Goal: Participate in discussion: Engage in conversation with other users on a specific topic

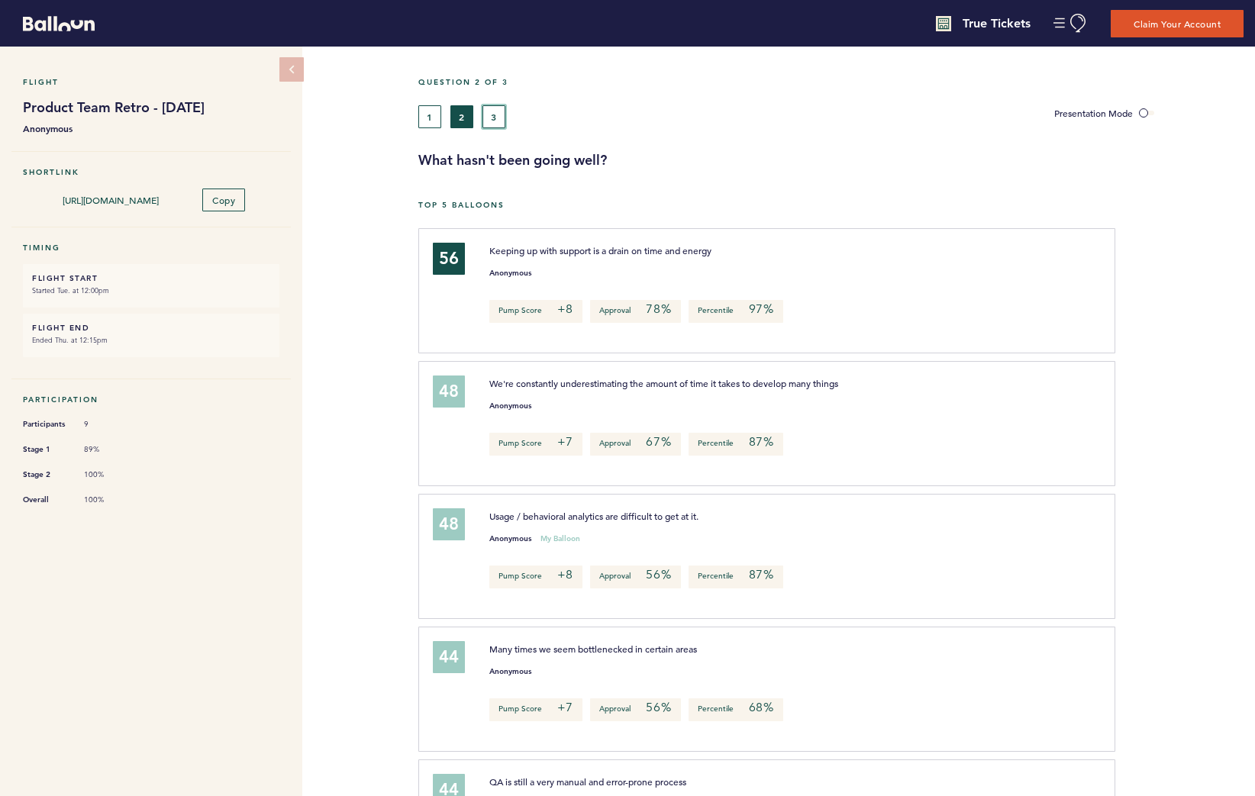
click at [492, 114] on button "3" at bounding box center [494, 116] width 23 height 23
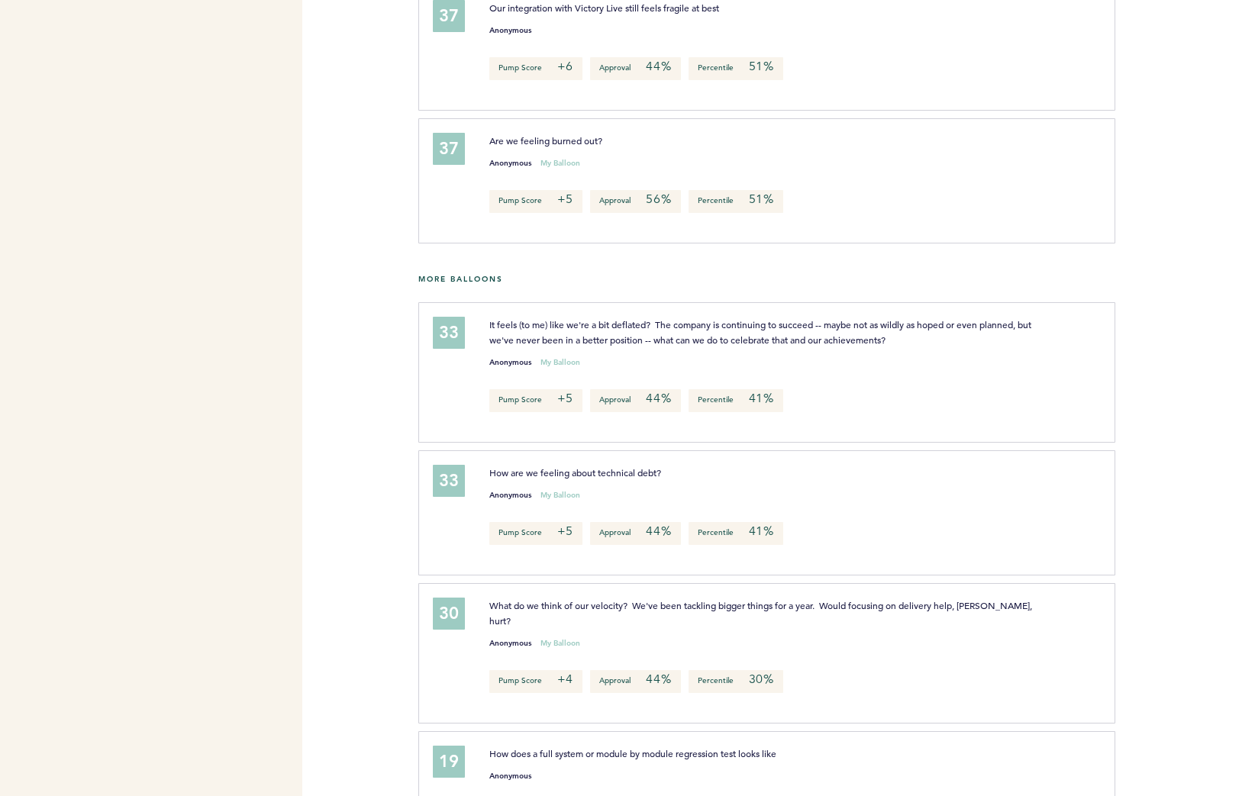
scroll to position [748, 0]
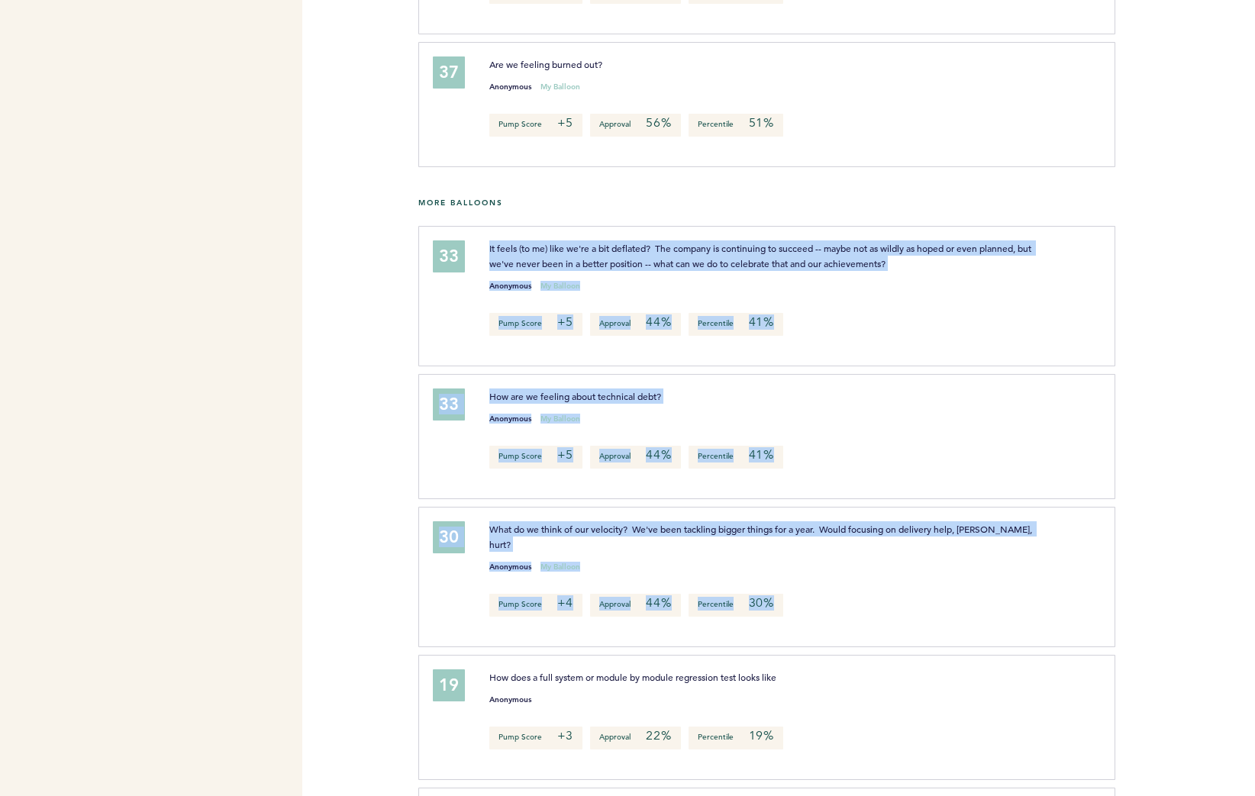
drag, startPoint x: 851, startPoint y: 577, endPoint x: 446, endPoint y: 259, distance: 514.5
click at [446, 259] on div "33 It feels (to me) like we're a bit deflated? The company is continuing to suc…" at bounding box center [837, 581] width 814 height 710
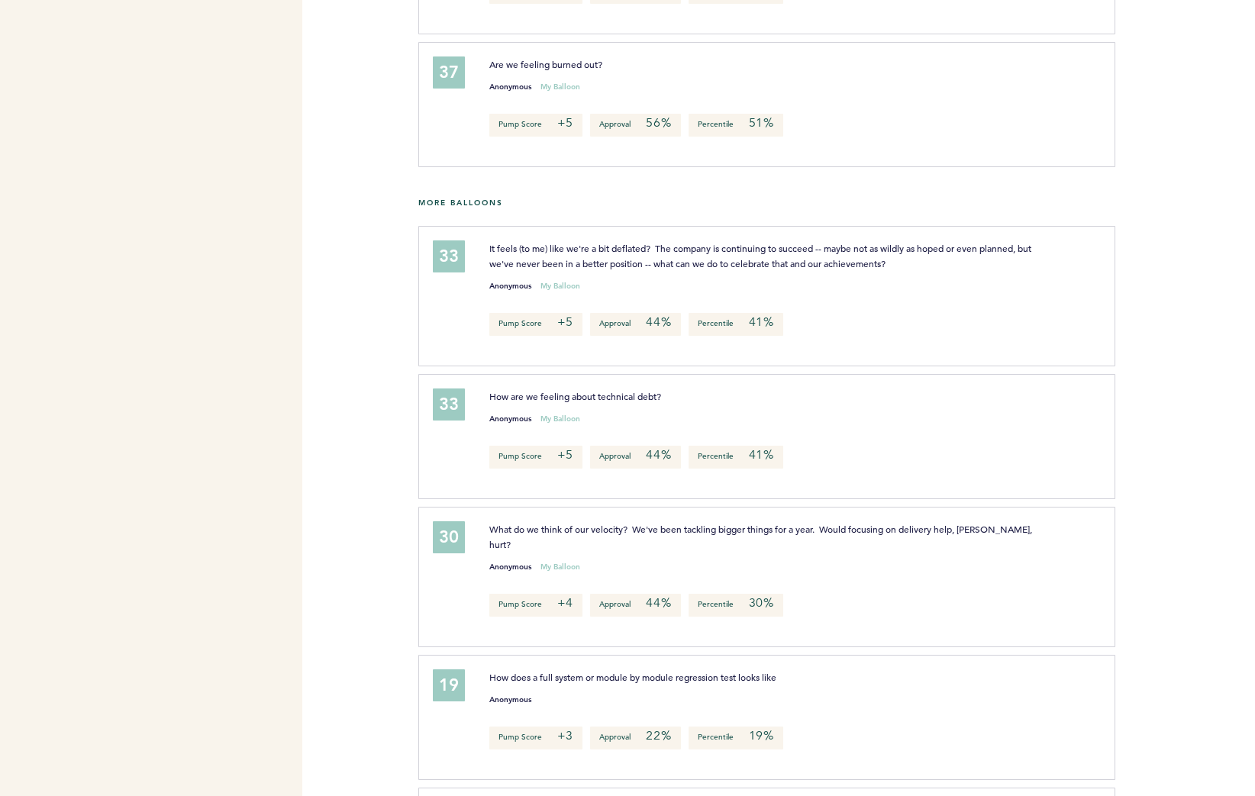
click at [447, 208] on h5 "More Balloons" at bounding box center [831, 203] width 826 height 10
click at [421, 208] on h5 "More Balloons" at bounding box center [831, 203] width 826 height 10
drag, startPoint x: 492, startPoint y: 254, endPoint x: 586, endPoint y: 266, distance: 94.7
click at [586, 266] on p "It feels (to me) like we're a bit deflated? The company is continuing to succee…" at bounding box center [761, 256] width 544 height 31
click at [586, 266] on span "It feels (to me) like we're a bit deflated? The company is continuing to succee…" at bounding box center [761, 255] width 544 height 27
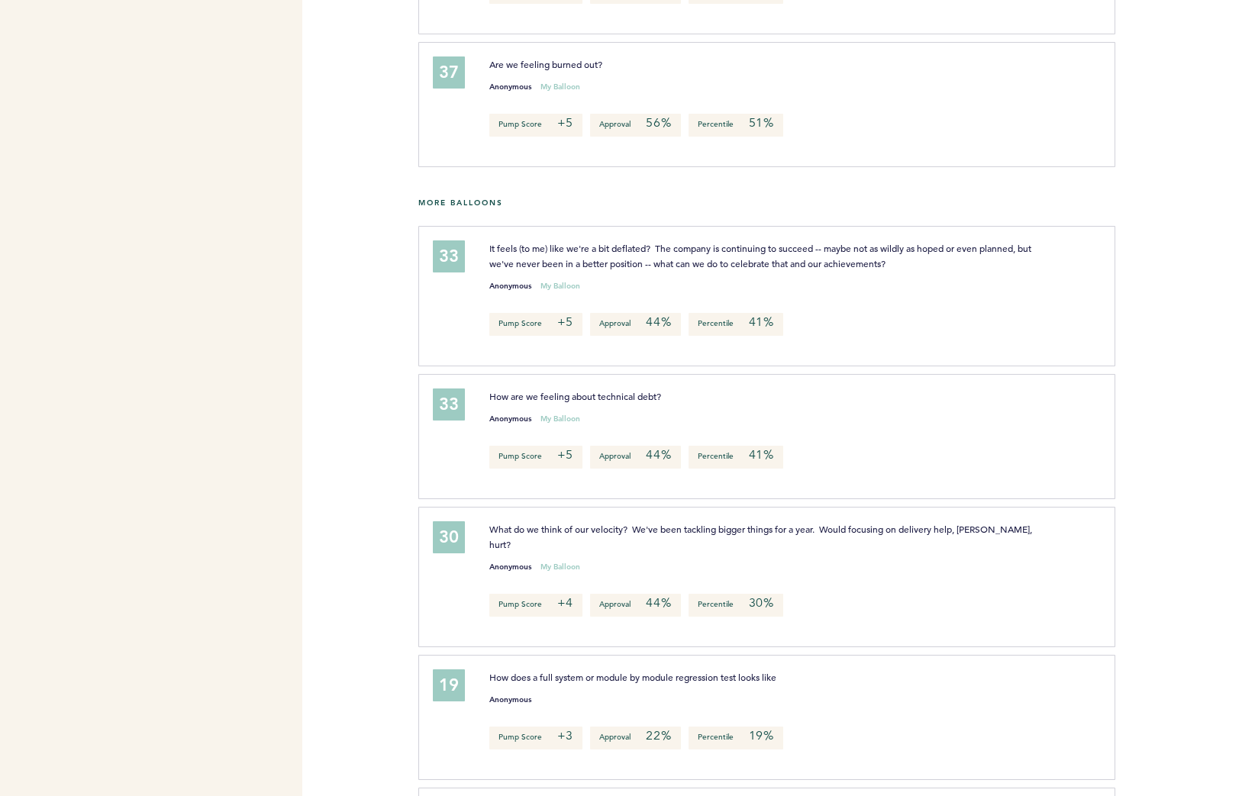
click at [759, 404] on p "How are we feeling about technical debt?" at bounding box center [761, 396] width 544 height 15
drag, startPoint x: 1024, startPoint y: 545, endPoint x: 799, endPoint y: 541, distance: 225.3
click at [799, 541] on div "What do we think of our velocity? We've been tackling bigger things for a year.…" at bounding box center [761, 537] width 567 height 31
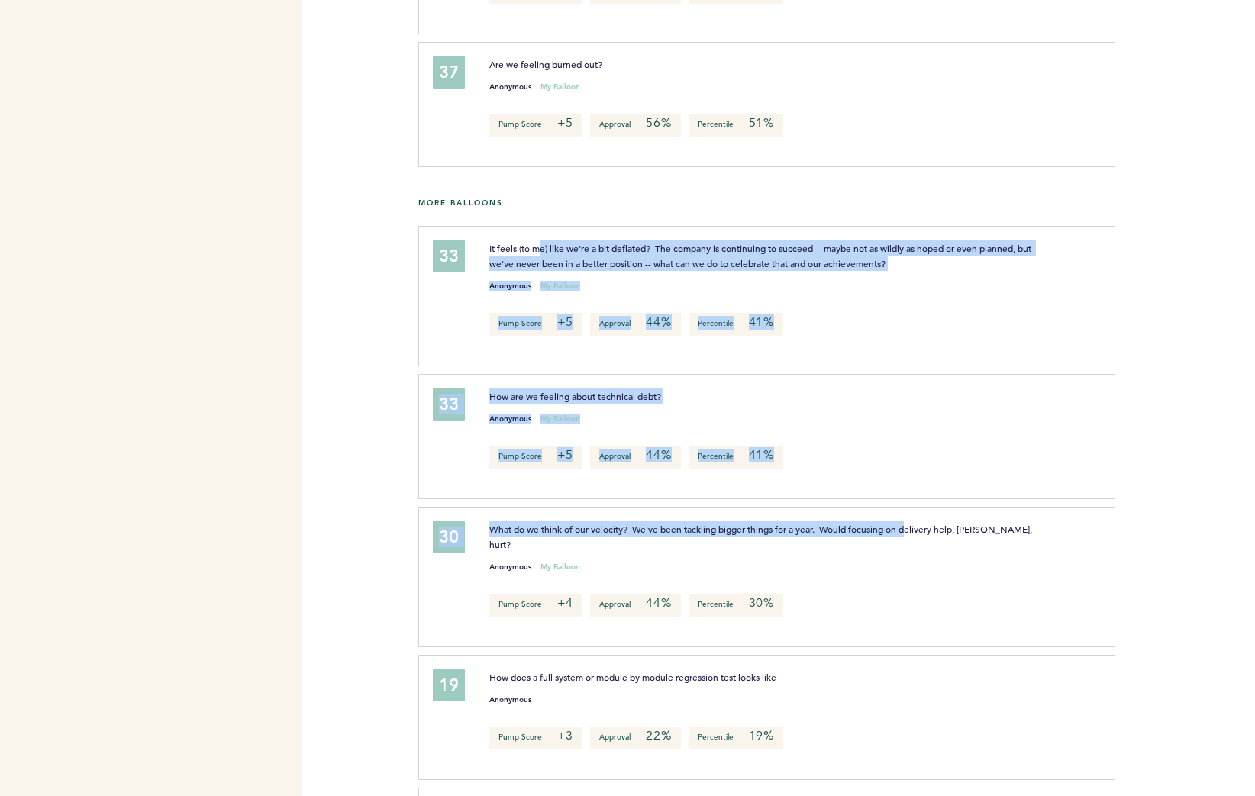
drag, startPoint x: 540, startPoint y: 255, endPoint x: 910, endPoint y: 529, distance: 460.2
click at [910, 529] on div "33 It feels (to me) like we're a bit deflated? The company is continuing to suc…" at bounding box center [837, 581] width 814 height 710
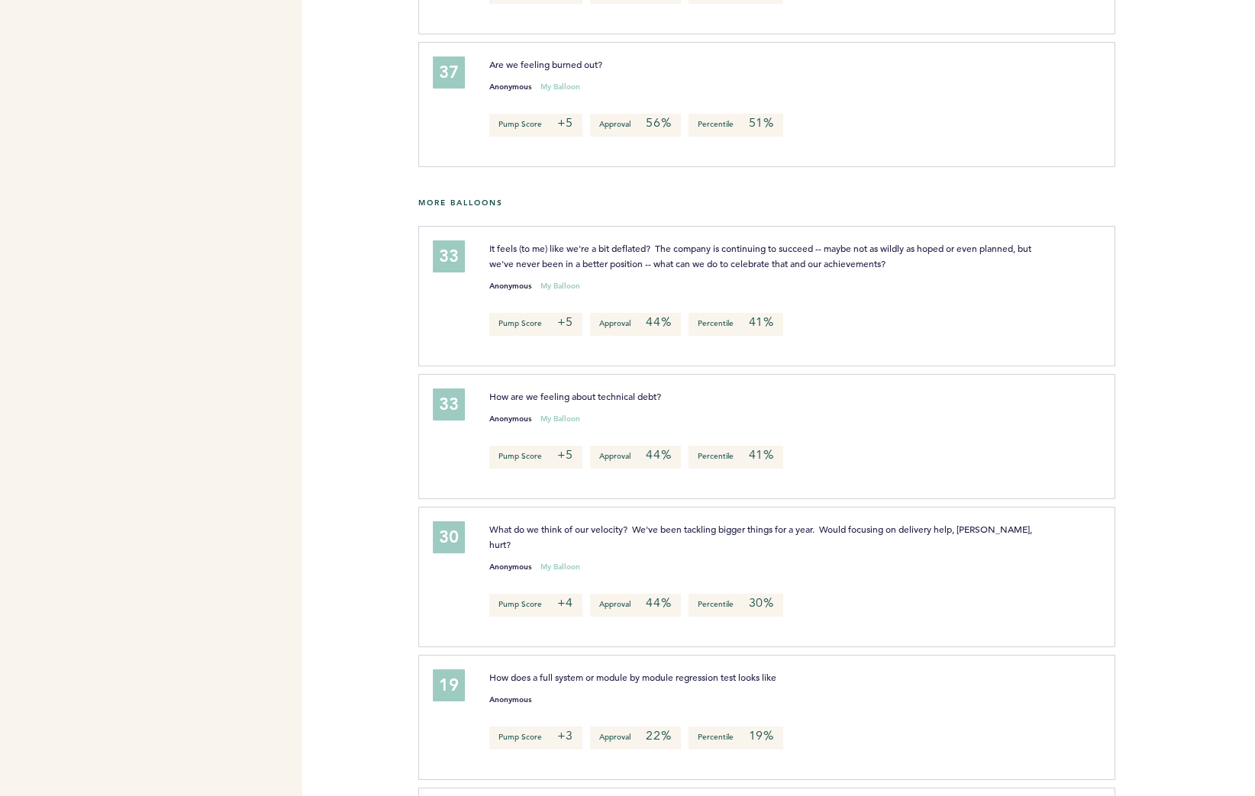
click at [999, 528] on div "30 What do we think of our velocity? We've been tackling bigger things for a ye…" at bounding box center [766, 577] width 697 height 141
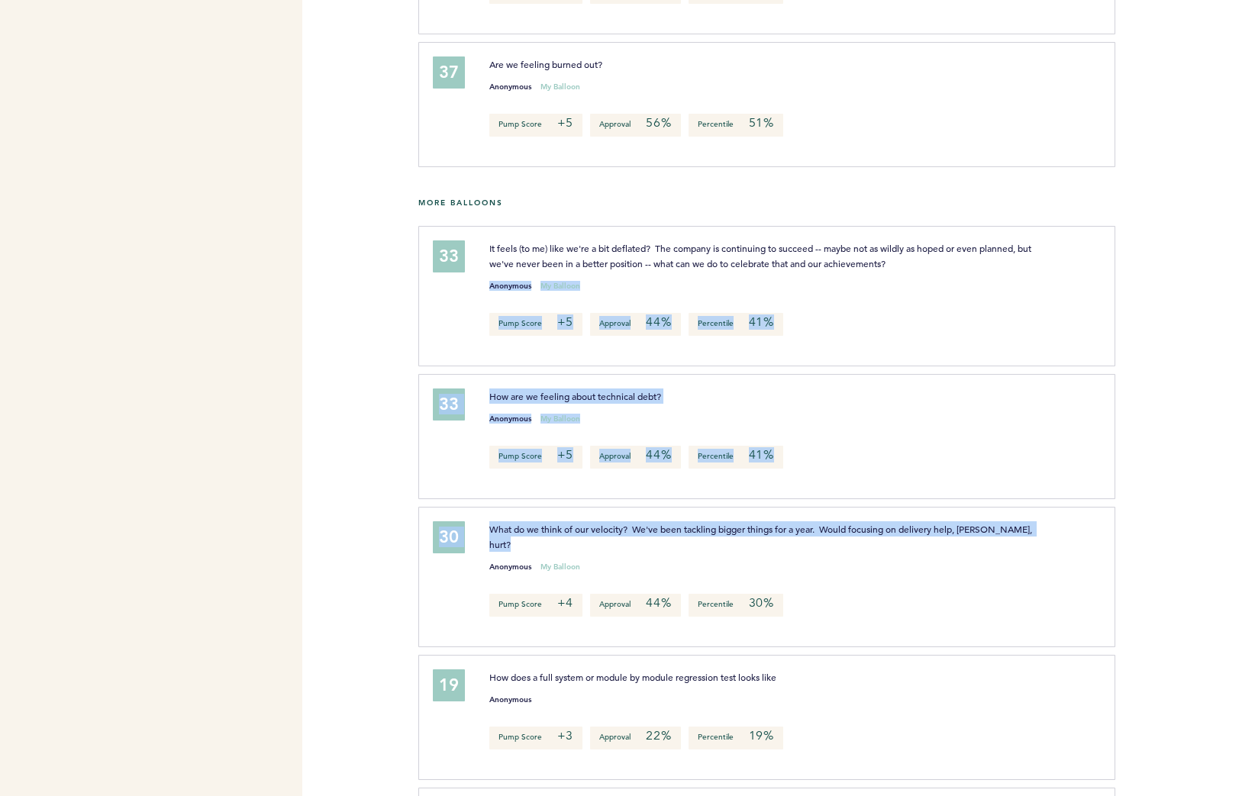
drag, startPoint x: 1061, startPoint y: 533, endPoint x: 544, endPoint y: 299, distance: 567.3
click at [508, 284] on div "33 It feels (to me) like we're a bit deflated? The company is continuing to suc…" at bounding box center [837, 581] width 814 height 710
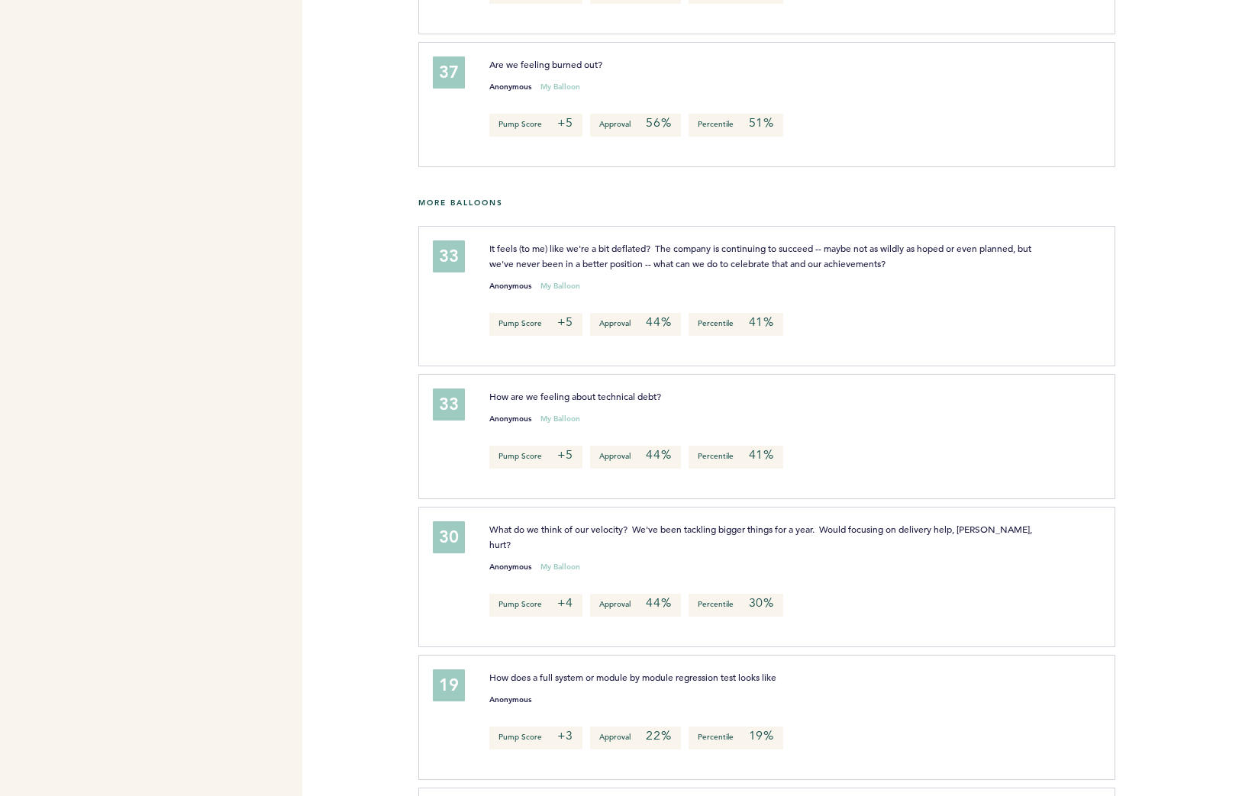
click at [544, 263] on span "It feels (to me) like we're a bit deflated? The company is continuing to succee…" at bounding box center [761, 255] width 544 height 27
drag, startPoint x: 486, startPoint y: 256, endPoint x: 1051, endPoint y: 560, distance: 641.0
click at [1051, 561] on div "33 It feels (to me) like we're a bit deflated? The company is continuing to suc…" at bounding box center [837, 581] width 814 height 710
click at [1050, 559] on div "Anonymous My Balloon" at bounding box center [787, 563] width 619 height 15
drag, startPoint x: 531, startPoint y: 263, endPoint x: 636, endPoint y: 264, distance: 104.6
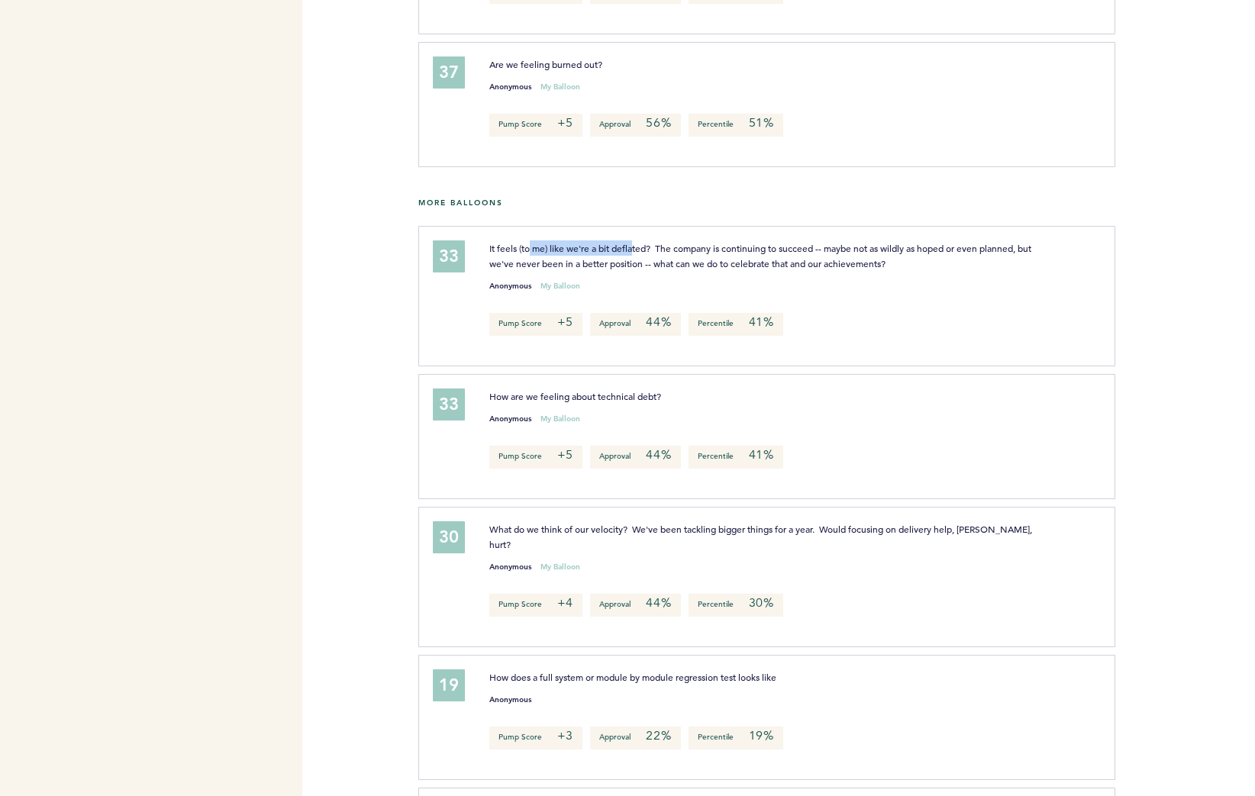
click at [636, 264] on span "It feels (to me) like we're a bit deflated? The company is continuing to succee…" at bounding box center [761, 255] width 544 height 27
click at [572, 402] on span "How are we feeling about technical debt?" at bounding box center [575, 396] width 172 height 12
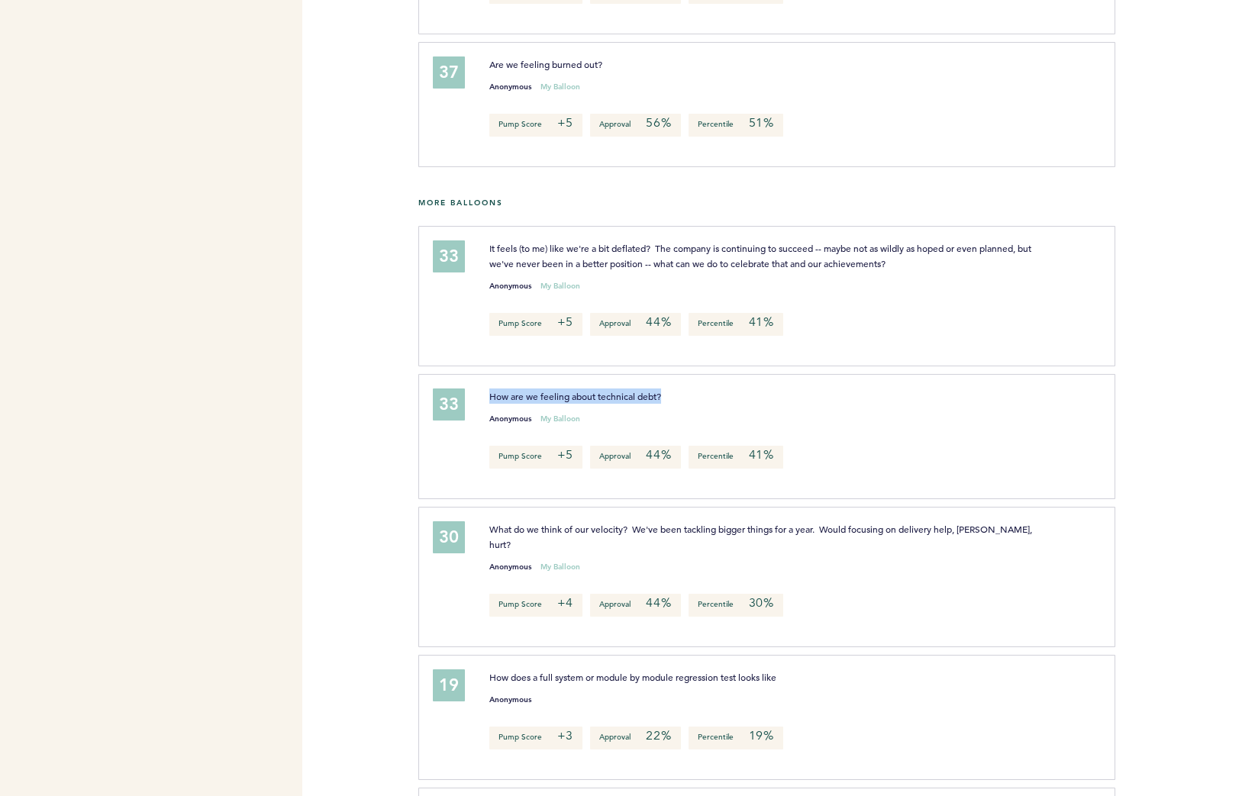
click at [696, 404] on p "How are we feeling about technical debt?" at bounding box center [761, 396] width 544 height 15
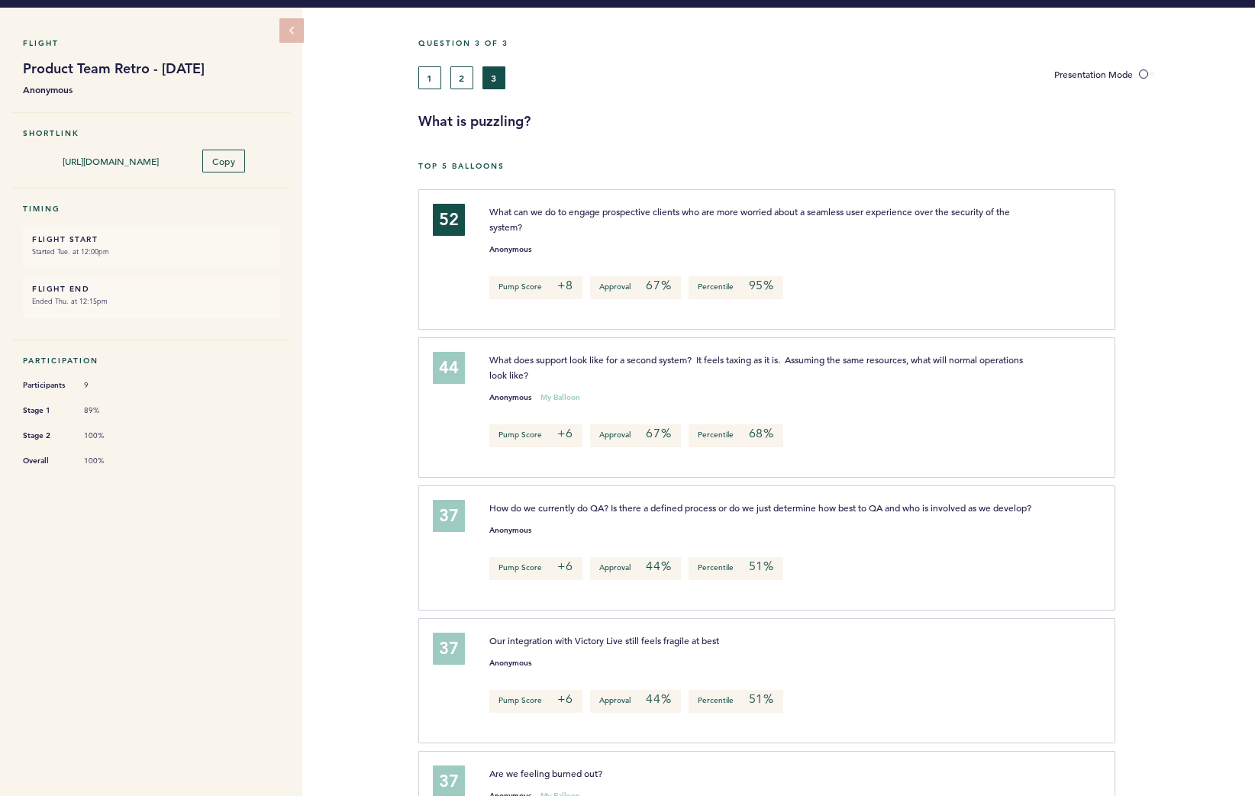
scroll to position [0, 0]
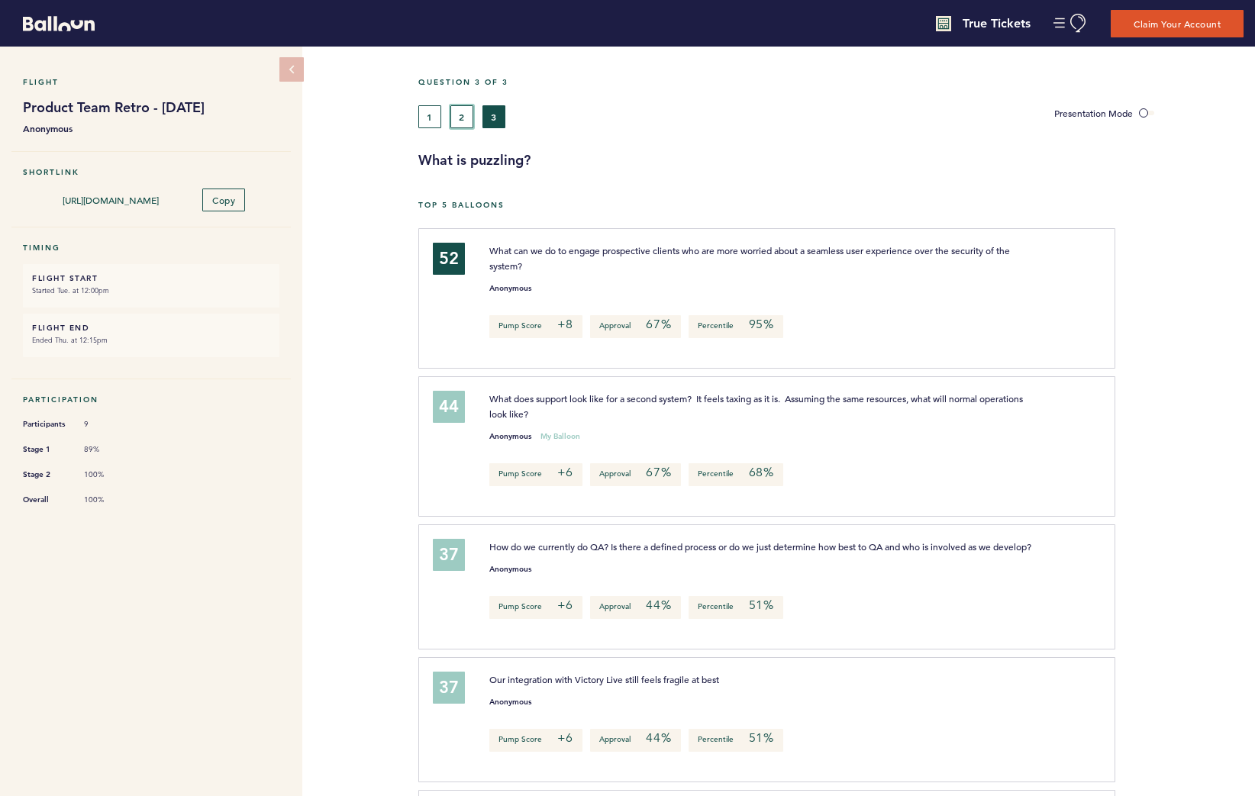
drag, startPoint x: 466, startPoint y: 113, endPoint x: 454, endPoint y: 115, distance: 11.6
click at [466, 114] on button "2" at bounding box center [462, 116] width 23 height 23
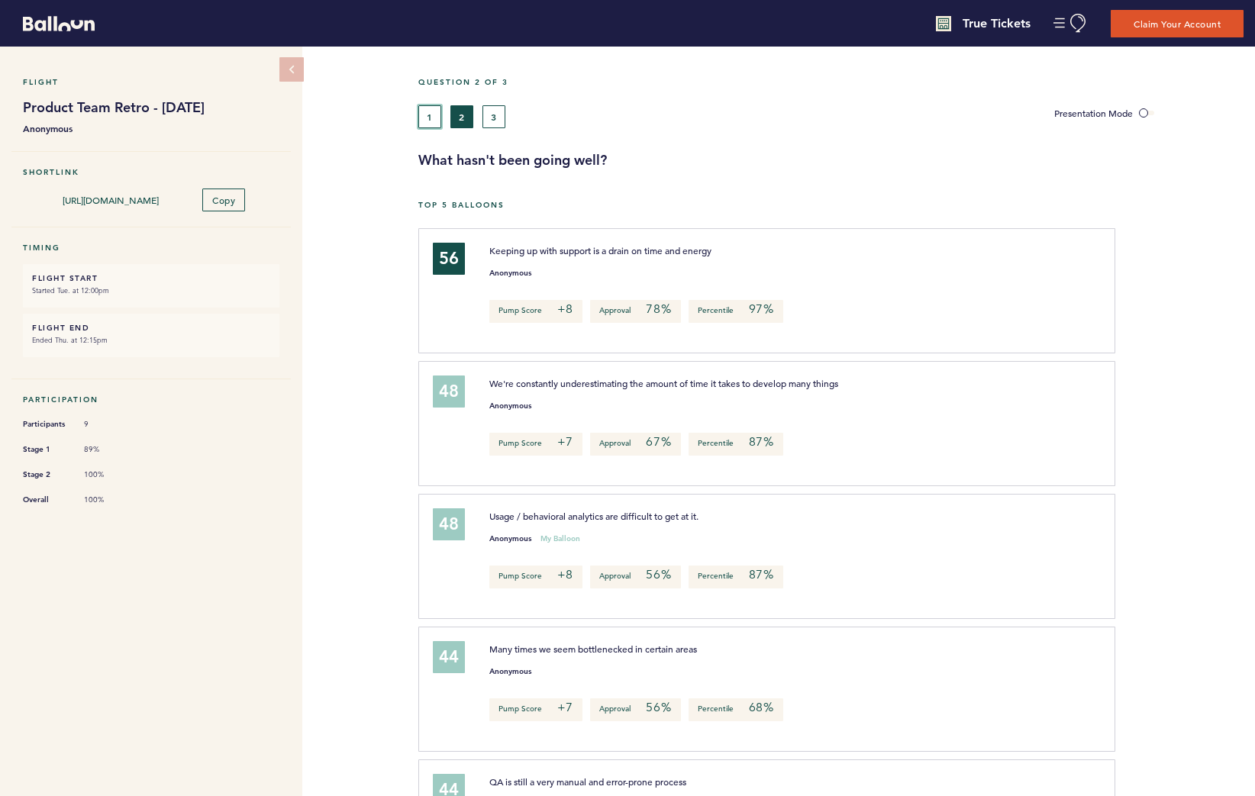
click at [434, 115] on button "1" at bounding box center [429, 116] width 23 height 23
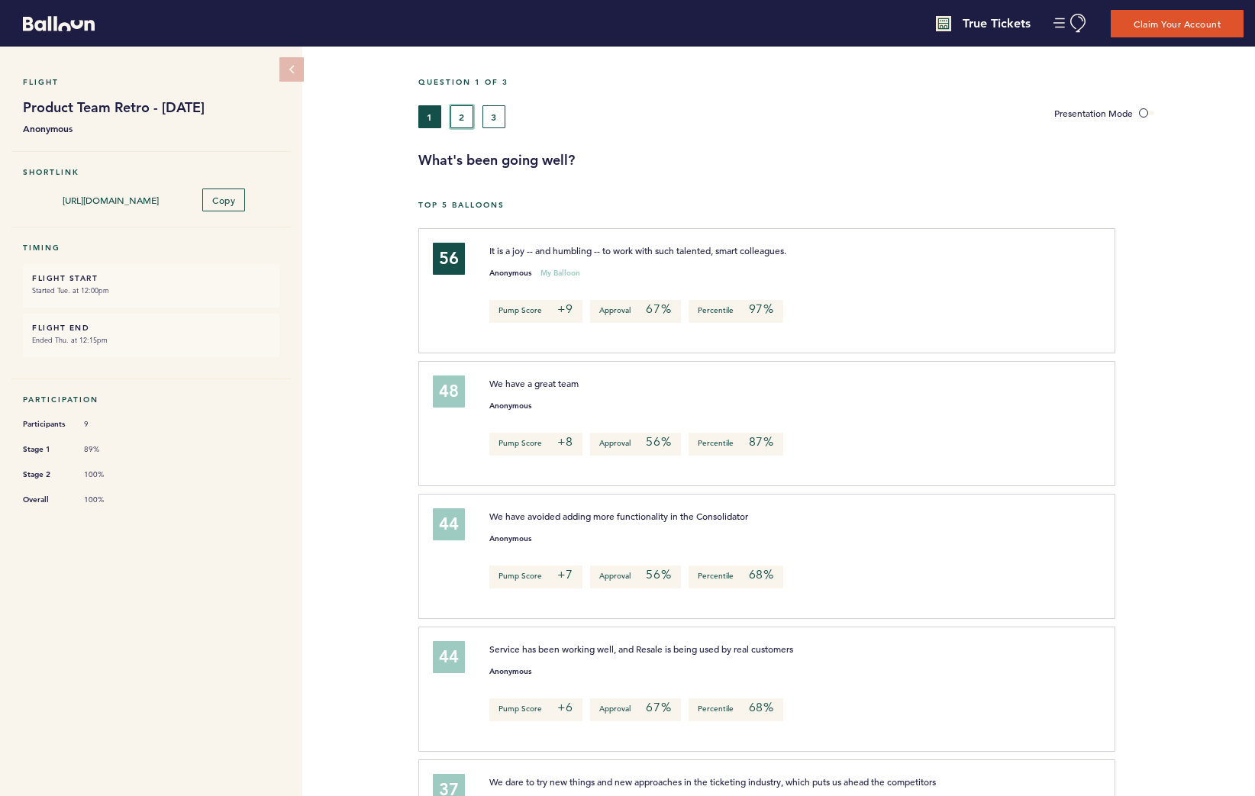
click at [453, 111] on button "2" at bounding box center [462, 116] width 23 height 23
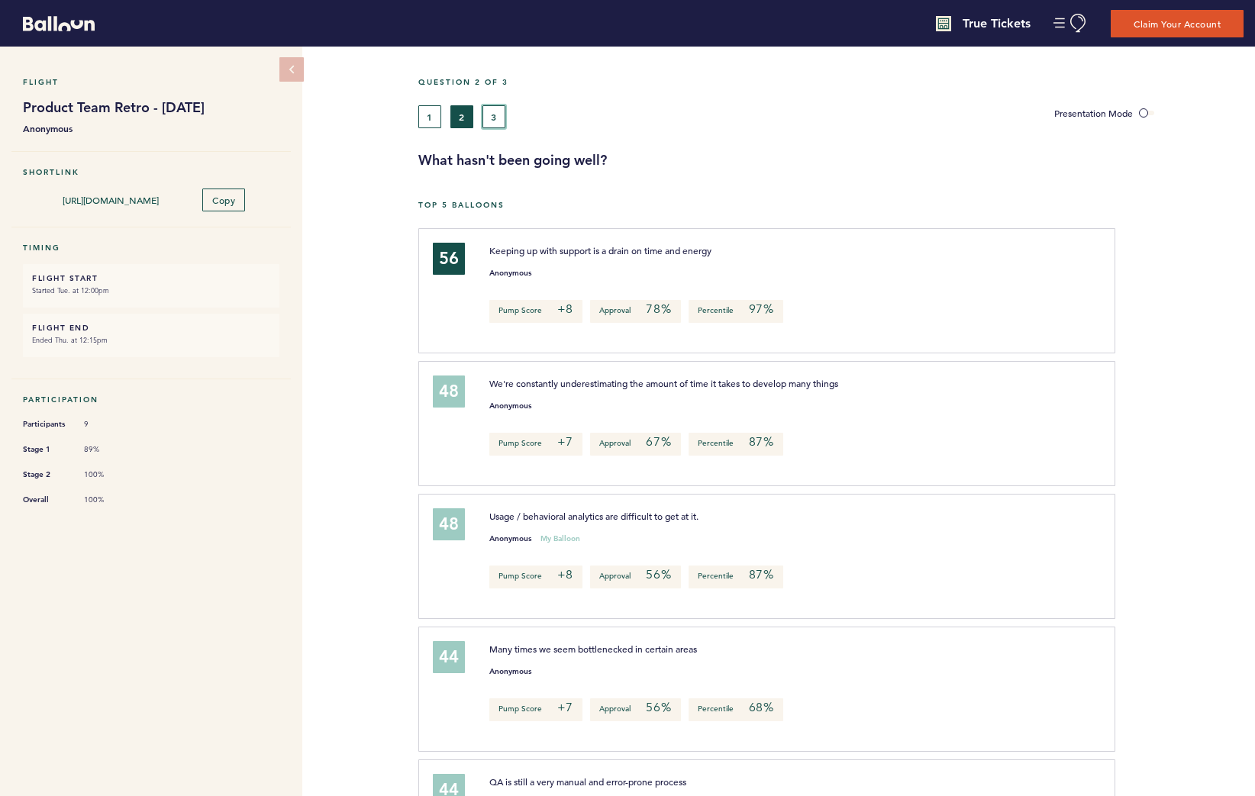
click at [489, 113] on button "3" at bounding box center [494, 116] width 23 height 23
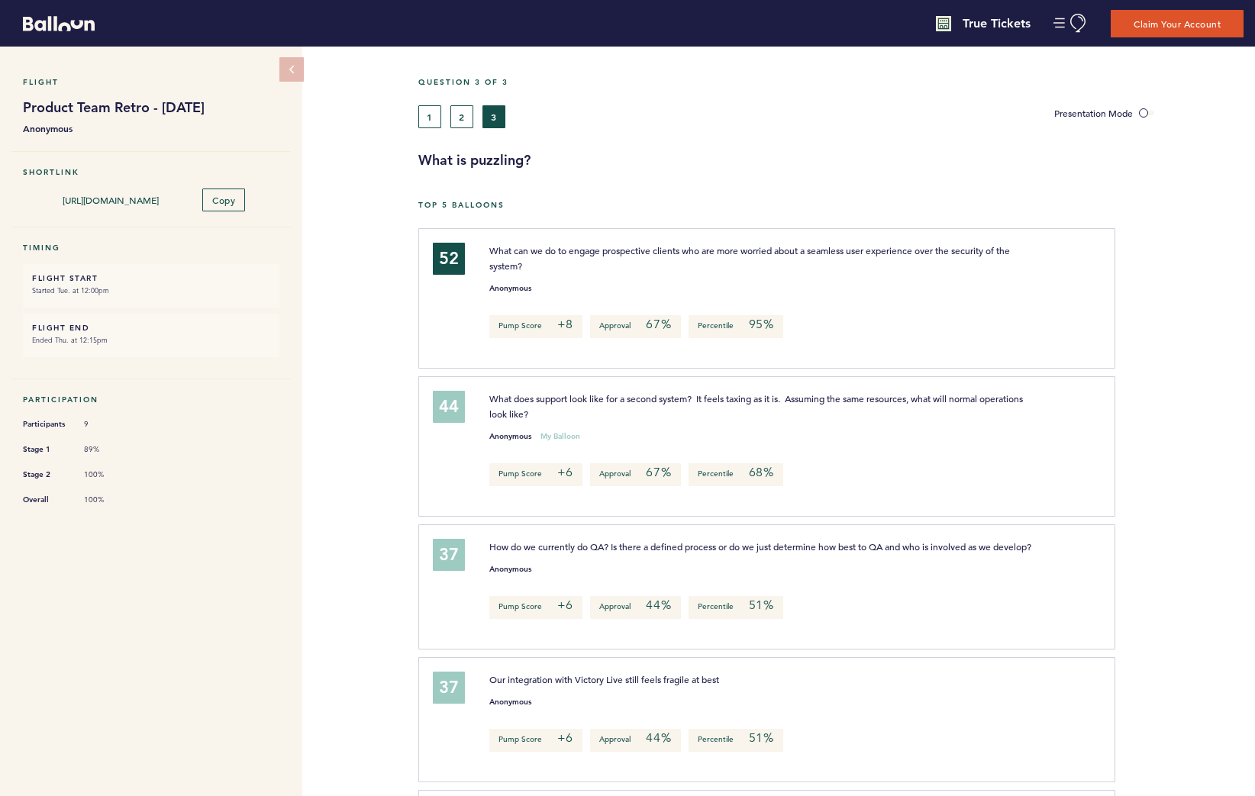
click at [473, 116] on button "2" at bounding box center [462, 116] width 23 height 23
